Goal: Find specific fact: Find specific page/section

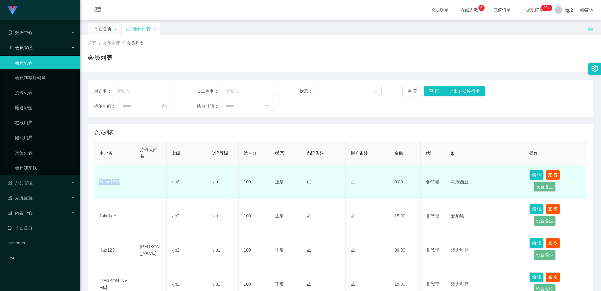
click at [122, 183] on td "Steve1982" at bounding box center [114, 182] width 41 height 34
click at [115, 183] on td "Steve1982" at bounding box center [114, 182] width 41 height 34
click at [109, 183] on td "Steve1982" at bounding box center [114, 182] width 41 height 34
copy td "Steve1982"
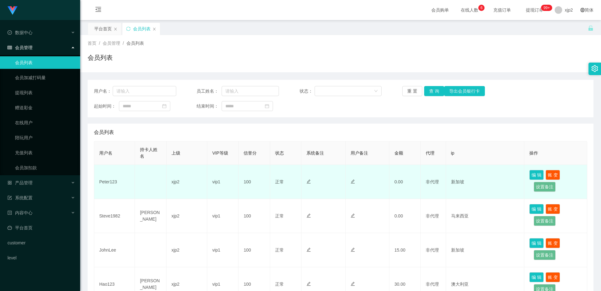
click at [108, 183] on td "Peter123" at bounding box center [114, 182] width 41 height 34
copy td "Peter123"
